Goal: Register for event/course

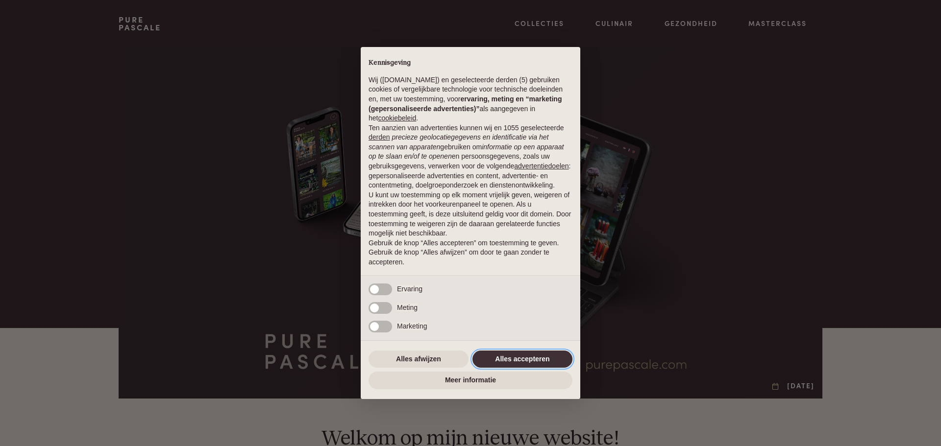
click at [513, 352] on button "Alles accepteren" at bounding box center [522, 360] width 100 height 18
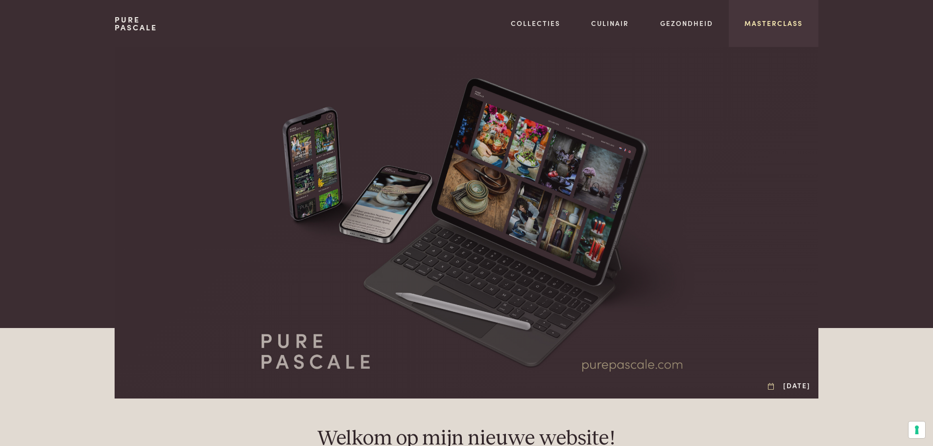
click at [775, 22] on link "Masterclass" at bounding box center [774, 23] width 58 height 10
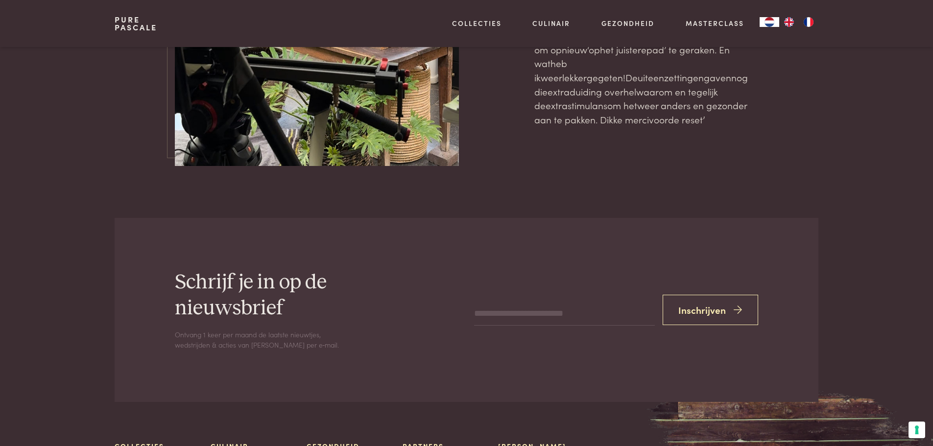
scroll to position [3219, 0]
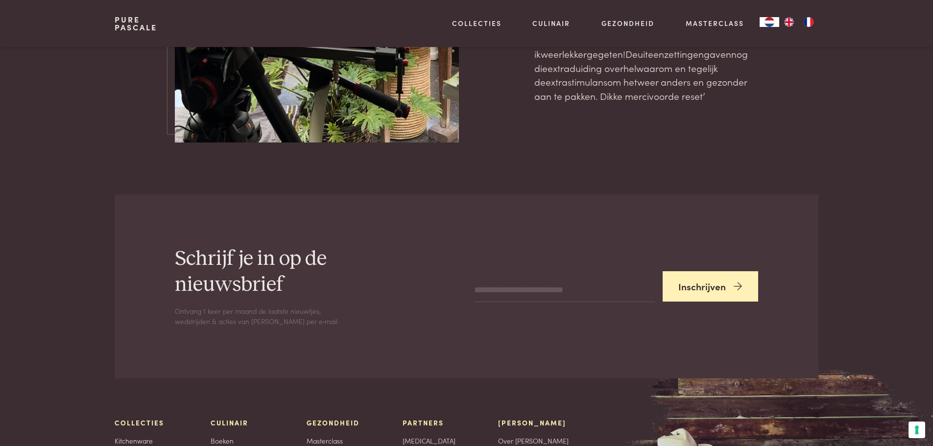
click at [699, 271] on button "Inschrijven" at bounding box center [711, 286] width 96 height 31
click at [499, 272] on input "email" at bounding box center [564, 284] width 180 height 24
type input "**********"
click at [688, 271] on button "Inschrijven" at bounding box center [711, 286] width 96 height 31
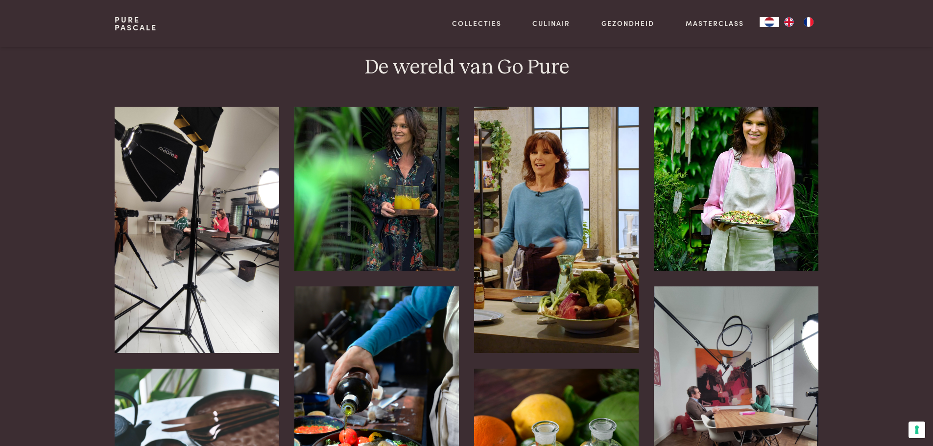
scroll to position [310, 0]
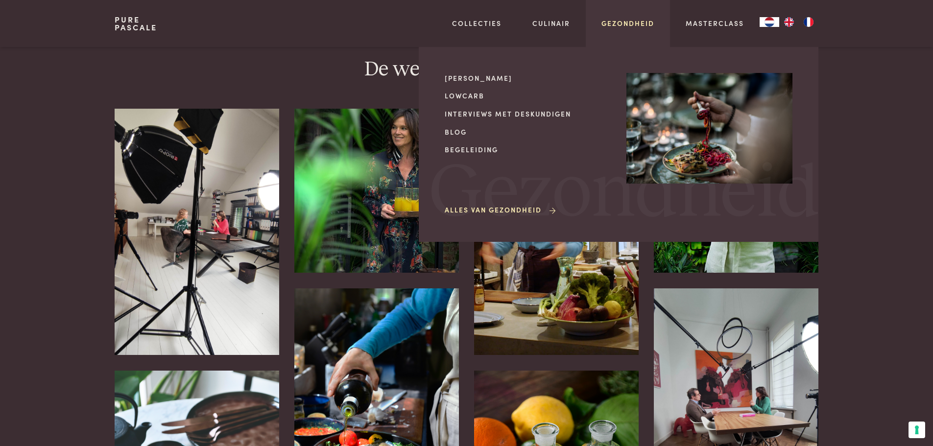
click at [631, 25] on link "Gezondheid" at bounding box center [628, 23] width 53 height 10
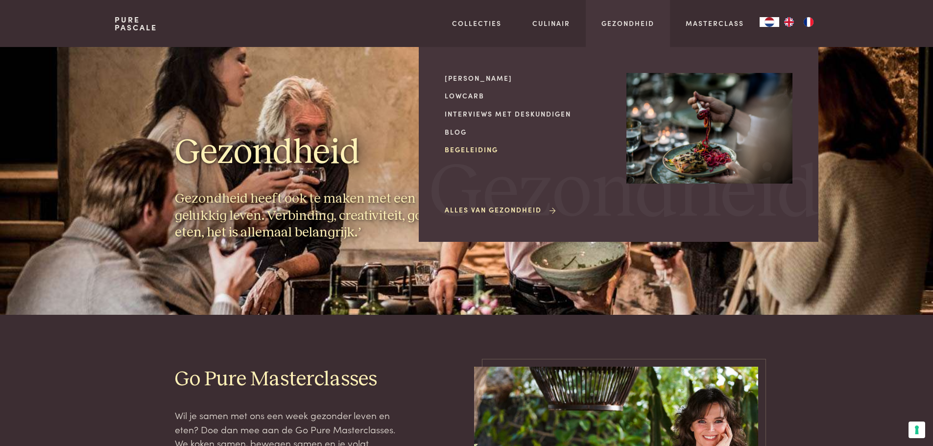
click at [466, 148] on link "Begeleiding" at bounding box center [528, 150] width 166 height 10
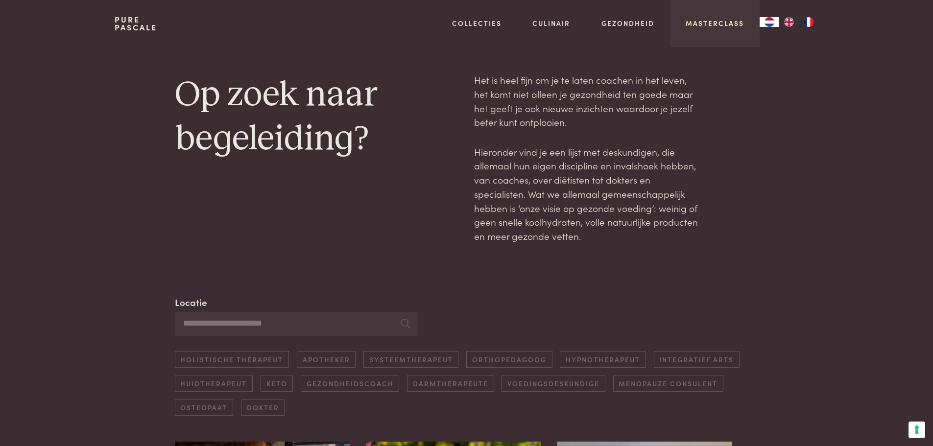
click at [717, 22] on link "Masterclass" at bounding box center [715, 23] width 58 height 10
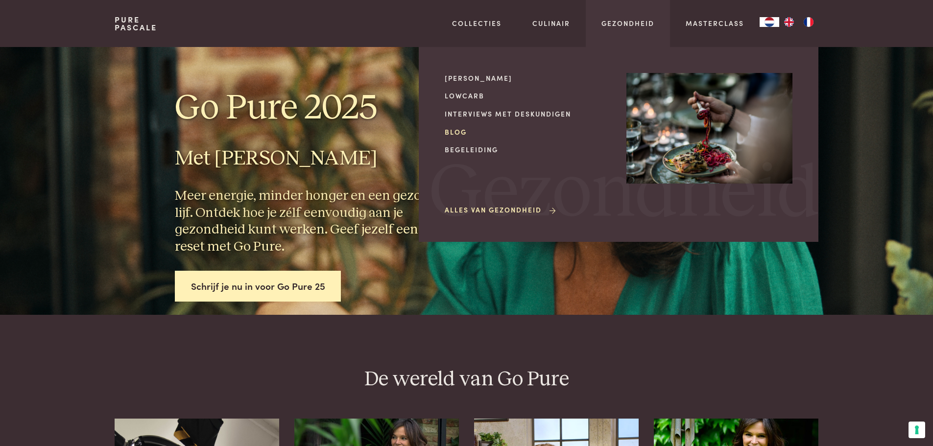
click at [466, 131] on link "Blog" at bounding box center [528, 132] width 166 height 10
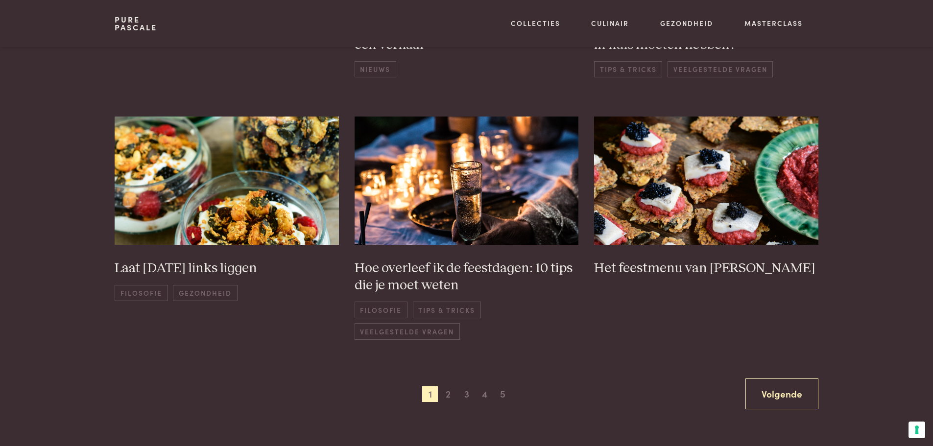
scroll to position [686, 0]
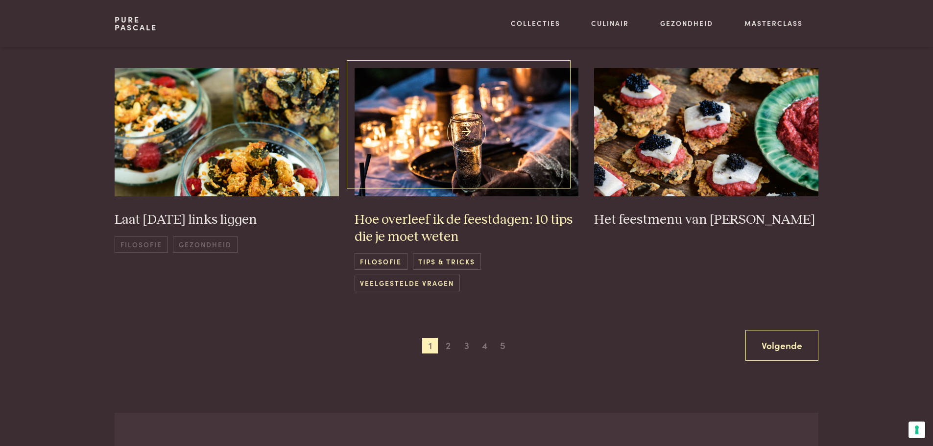
click at [466, 218] on h3 "Hoe overleef ik de feestdagen: 10 tips die je moet weten" at bounding box center [467, 229] width 224 height 34
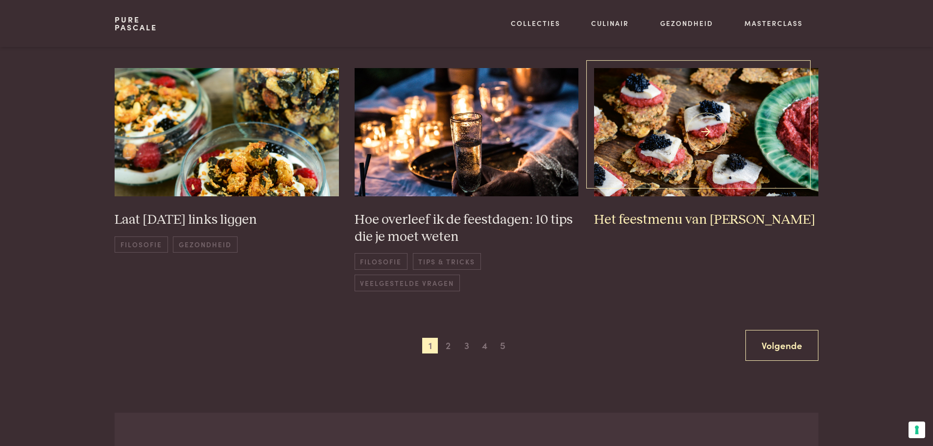
click at [655, 220] on h3 "Het feestmenu van Pascale" at bounding box center [706, 220] width 224 height 17
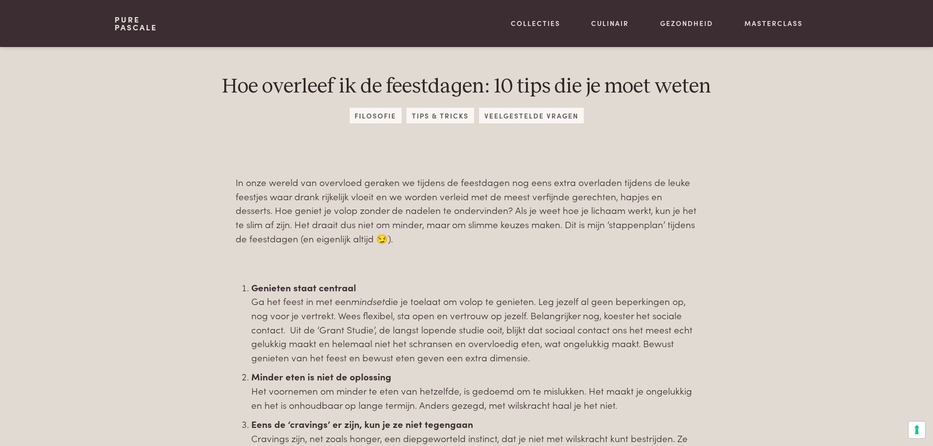
scroll to position [343, 0]
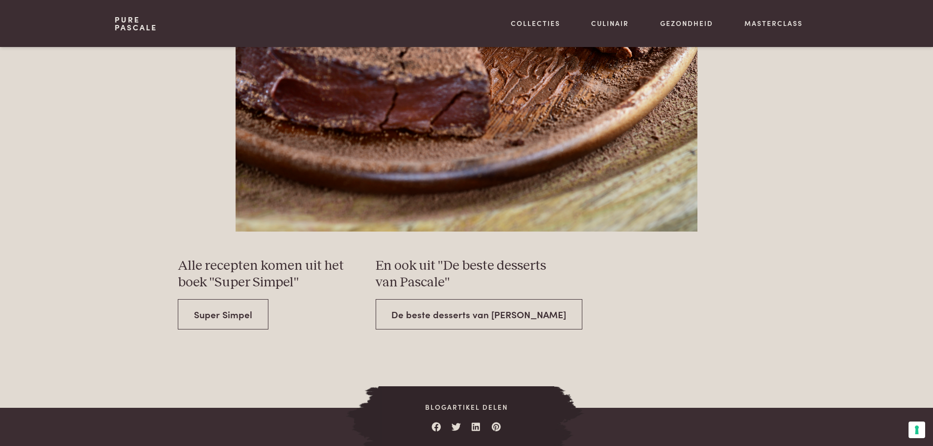
scroll to position [3233, 0]
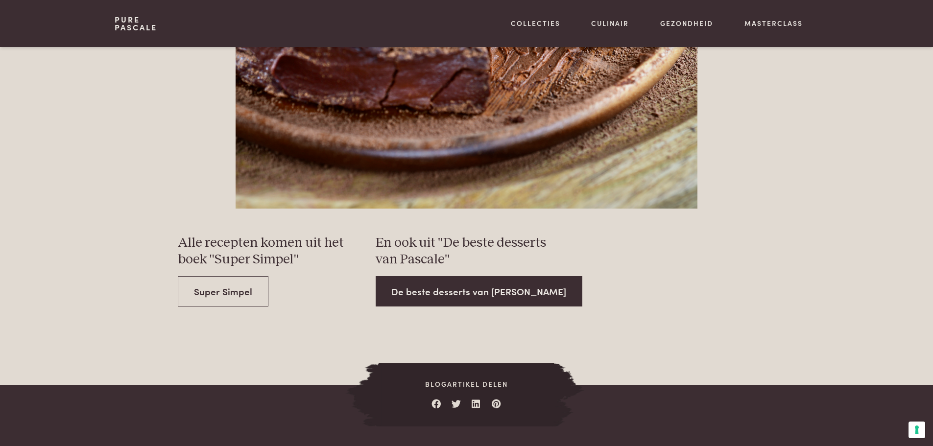
click at [464, 294] on link "De beste desserts van Pascale" at bounding box center [479, 291] width 207 height 31
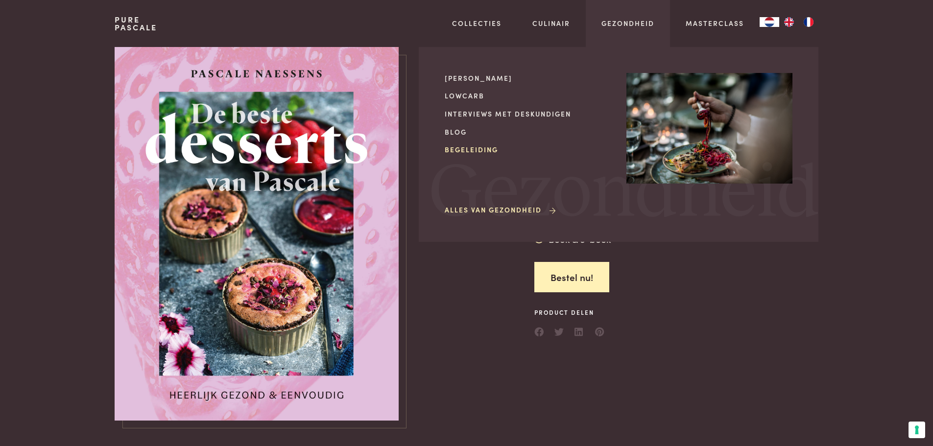
click at [462, 146] on link "Begeleiding" at bounding box center [528, 150] width 166 height 10
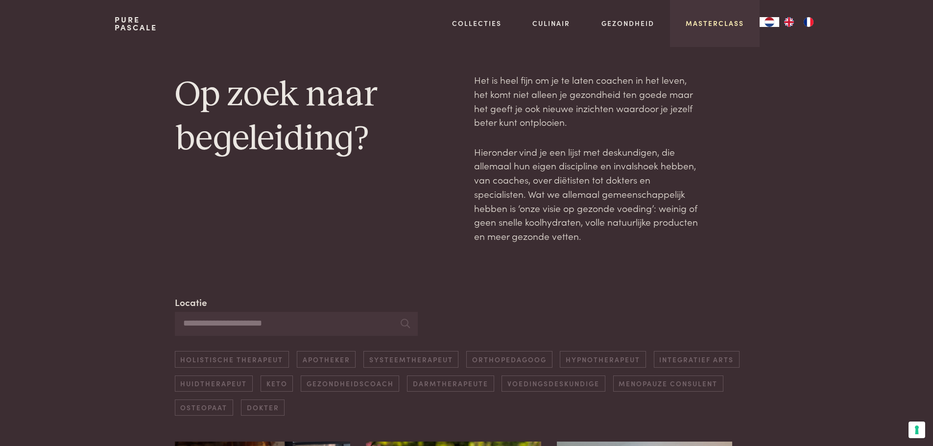
click at [722, 21] on link "Masterclass" at bounding box center [715, 23] width 58 height 10
click at [722, 20] on link "Masterclass" at bounding box center [715, 23] width 58 height 10
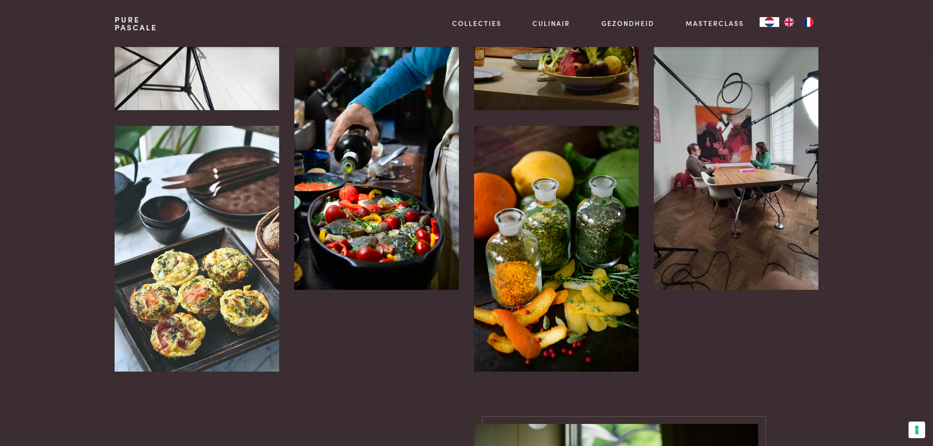
scroll to position [408, 0]
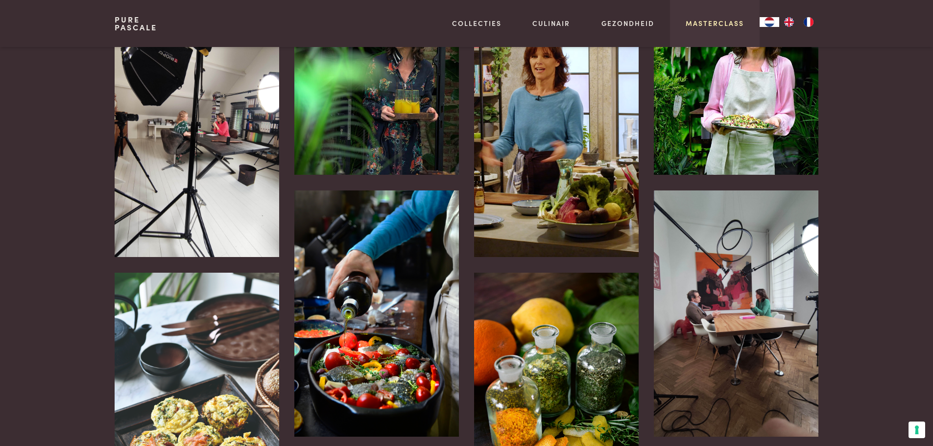
click at [698, 21] on link "Masterclass" at bounding box center [715, 23] width 58 height 10
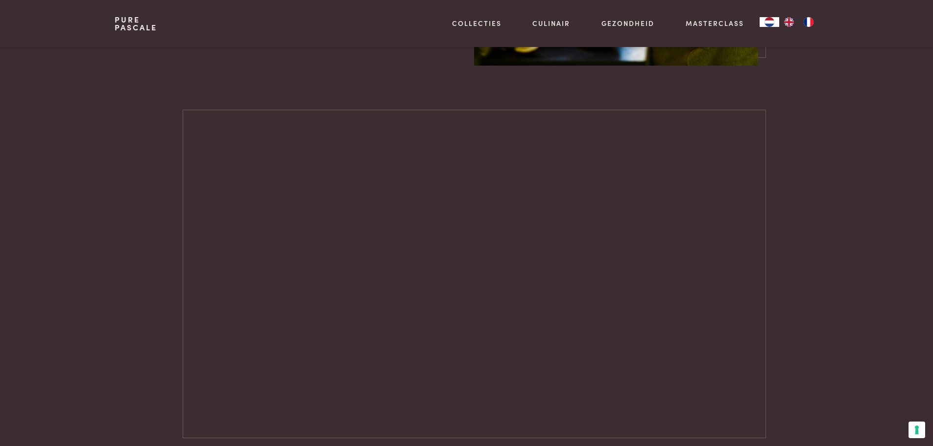
scroll to position [1389, 0]
